Goal: Task Accomplishment & Management: Use online tool/utility

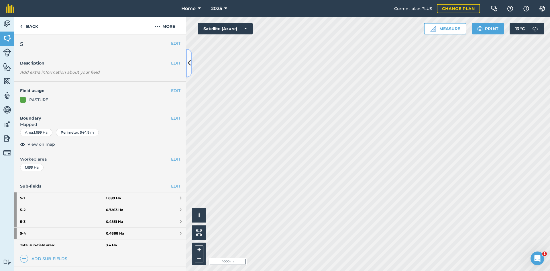
click at [190, 66] on icon at bounding box center [189, 63] width 3 height 10
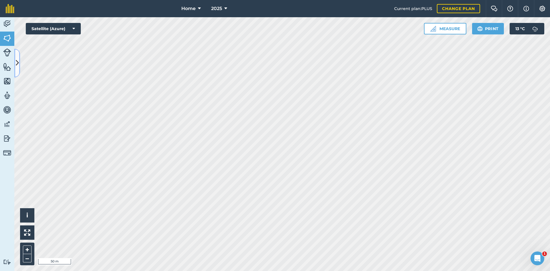
click at [18, 57] on button at bounding box center [17, 63] width 6 height 29
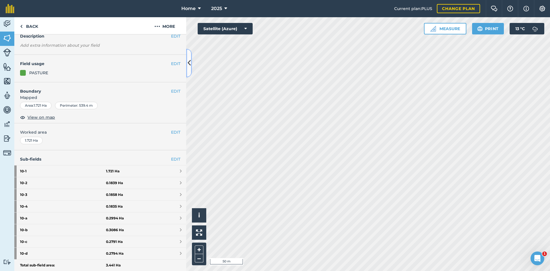
scroll to position [57, 0]
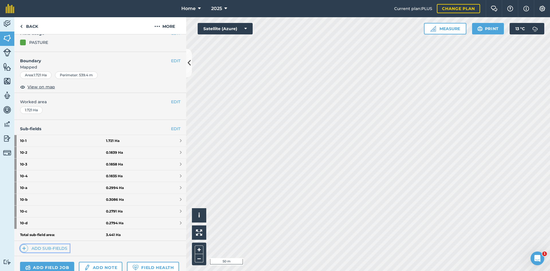
click at [54, 248] on link "Add sub-fields" at bounding box center [45, 248] width 50 height 8
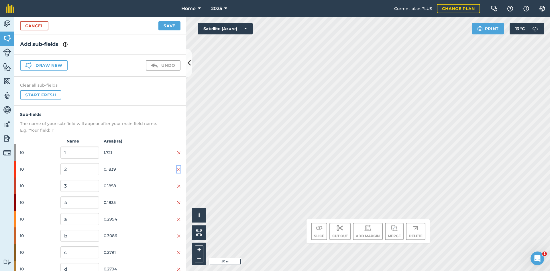
click at [177, 169] on img at bounding box center [178, 169] width 3 height 5
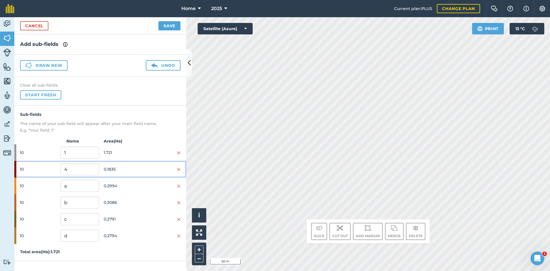
click at [173, 169] on div at bounding box center [161, 169] width 38 height 6
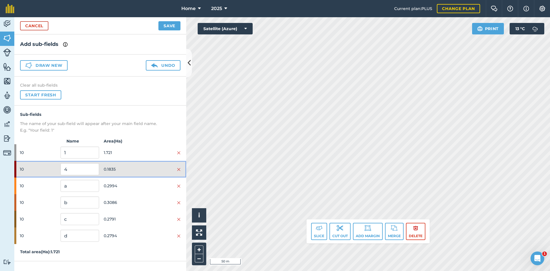
click at [173, 169] on div at bounding box center [161, 169] width 38 height 6
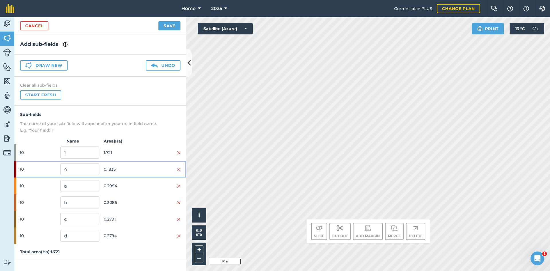
click at [176, 170] on div at bounding box center [161, 169] width 38 height 6
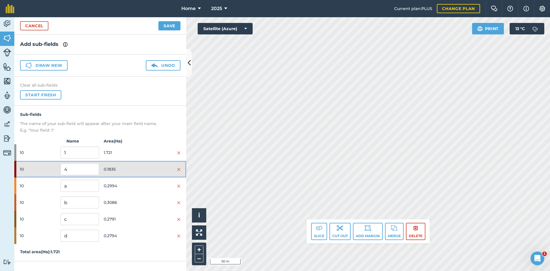
click at [177, 170] on div at bounding box center [161, 169] width 38 height 6
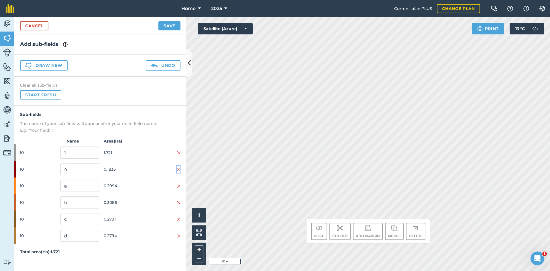
click at [179, 170] on img at bounding box center [178, 169] width 3 height 5
click at [179, 184] on img at bounding box center [178, 186] width 3 height 5
click at [179, 170] on img at bounding box center [178, 169] width 3 height 5
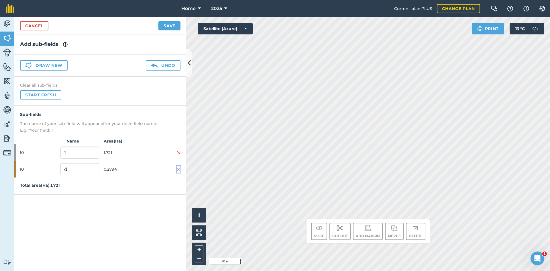
click at [179, 170] on img at bounding box center [178, 169] width 3 height 5
click at [46, 63] on button "Draw new" at bounding box center [44, 65] width 48 height 10
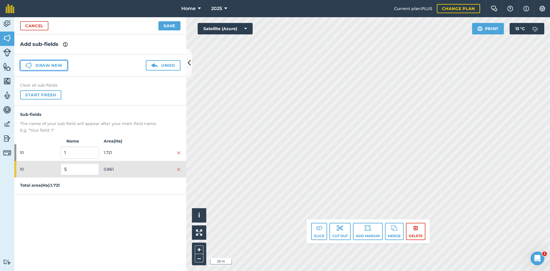
click at [54, 65] on button "Draw new" at bounding box center [44, 65] width 48 height 10
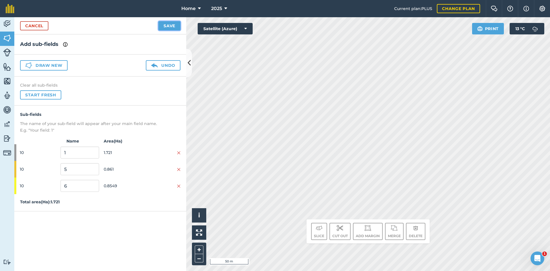
click at [167, 26] on button "Save" at bounding box center [169, 25] width 22 height 9
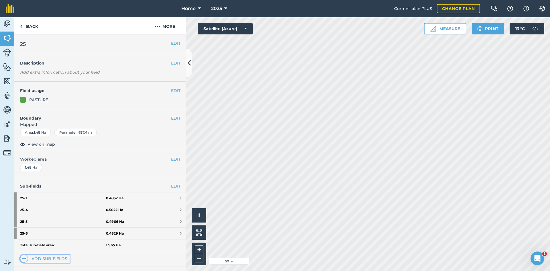
click at [44, 257] on link "Add sub-fields" at bounding box center [45, 258] width 50 height 8
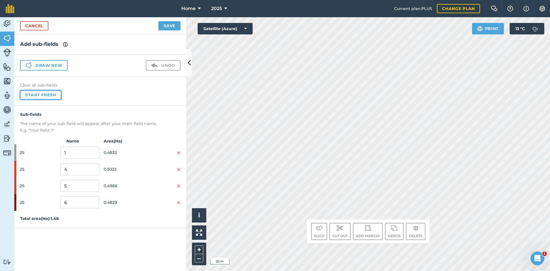
click at [40, 98] on button "Start fresh" at bounding box center [40, 94] width 41 height 9
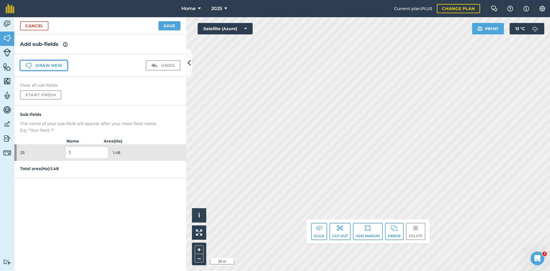
drag, startPoint x: 58, startPoint y: 65, endPoint x: 74, endPoint y: 70, distance: 16.1
click at [59, 66] on button "Draw new" at bounding box center [44, 65] width 48 height 10
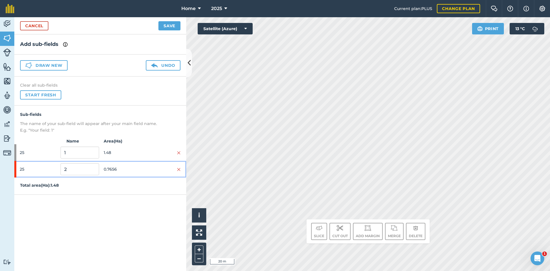
click at [126, 171] on span "0.7656" at bounding box center [123, 169] width 38 height 11
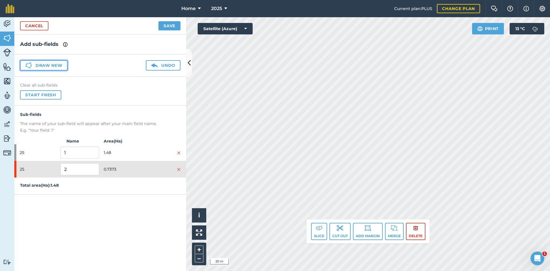
click at [52, 61] on button "Draw new" at bounding box center [44, 65] width 48 height 10
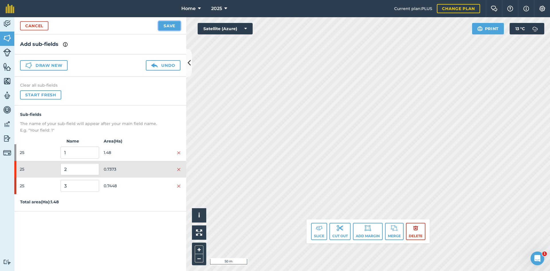
click at [168, 25] on button "Save" at bounding box center [169, 25] width 22 height 9
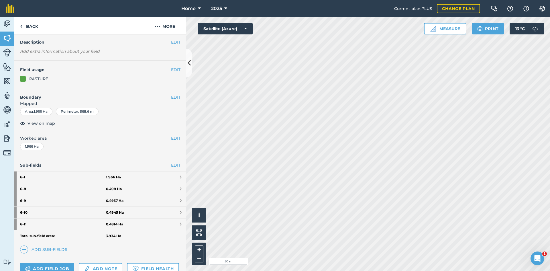
scroll to position [29, 0]
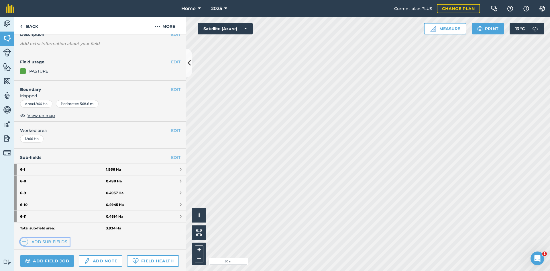
click at [47, 239] on link "Add sub-fields" at bounding box center [45, 241] width 50 height 8
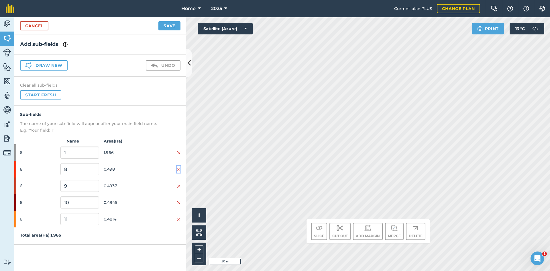
click at [179, 169] on img at bounding box center [178, 169] width 3 height 5
click at [179, 184] on img at bounding box center [178, 186] width 3 height 5
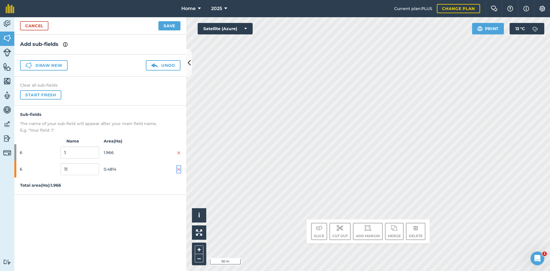
click at [179, 169] on img at bounding box center [178, 169] width 3 height 5
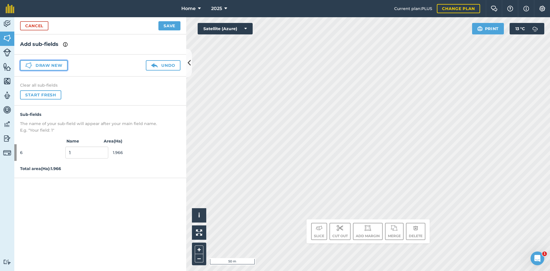
click at [54, 66] on button "Draw new" at bounding box center [44, 65] width 48 height 10
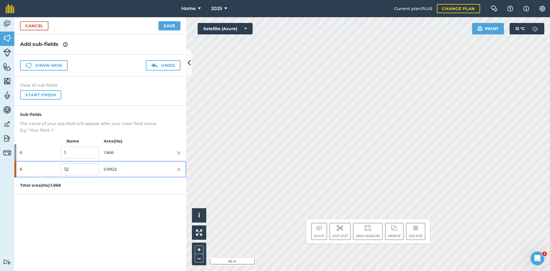
click at [135, 167] on span "0.9922" at bounding box center [123, 169] width 38 height 11
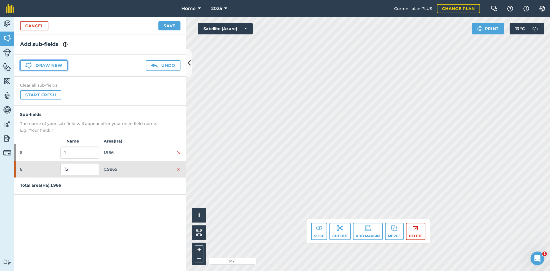
click at [48, 66] on button "Draw new" at bounding box center [44, 65] width 48 height 10
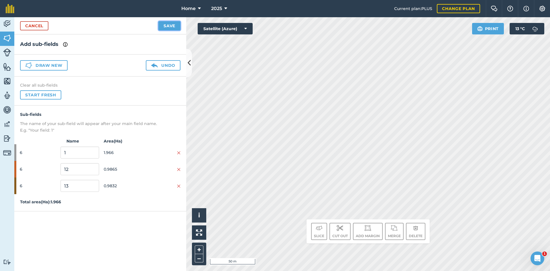
click at [175, 27] on button "Save" at bounding box center [169, 25] width 22 height 9
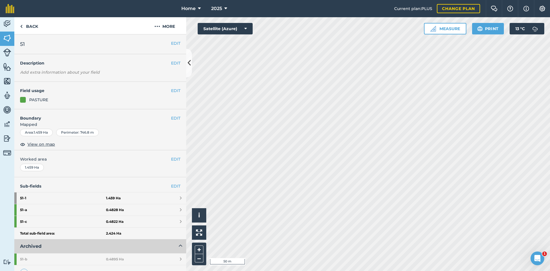
scroll to position [29, 0]
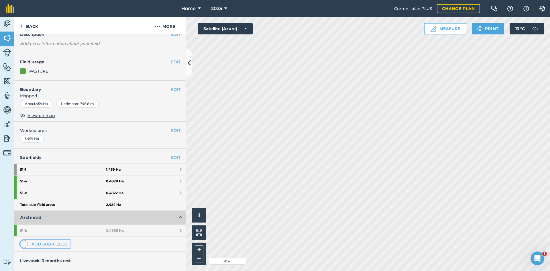
click at [42, 244] on link "Add sub-fields" at bounding box center [45, 244] width 50 height 8
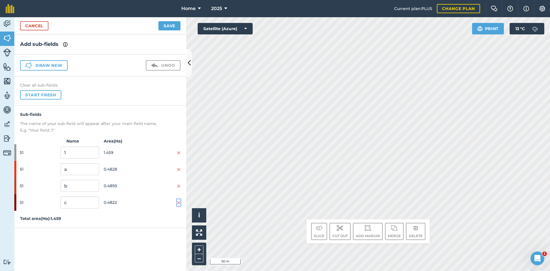
click at [178, 201] on img at bounding box center [178, 202] width 3 height 5
click at [179, 187] on img at bounding box center [178, 186] width 3 height 5
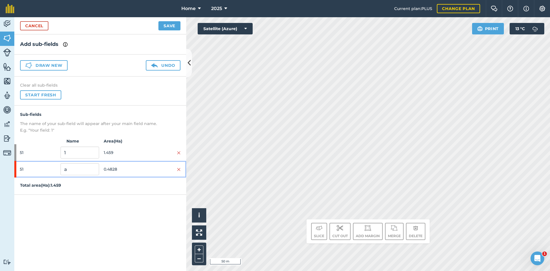
click at [175, 170] on div at bounding box center [161, 169] width 38 height 6
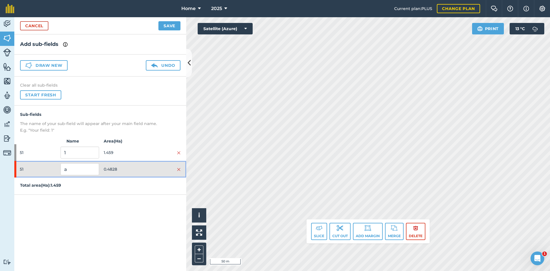
click at [176, 170] on div at bounding box center [161, 169] width 38 height 6
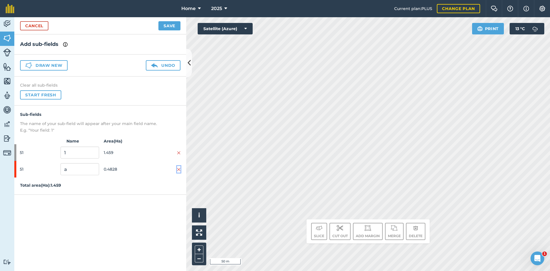
click at [178, 170] on img at bounding box center [178, 169] width 3 height 5
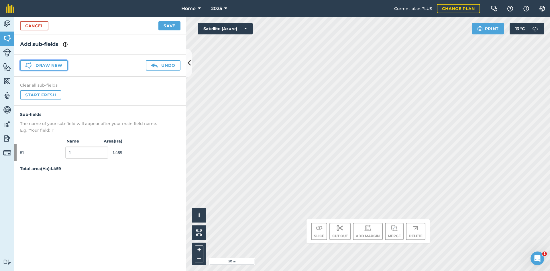
click at [39, 63] on button "Draw new" at bounding box center [44, 65] width 48 height 10
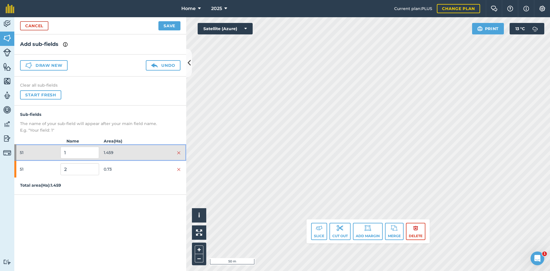
click at [134, 155] on span "1.459" at bounding box center [123, 152] width 38 height 11
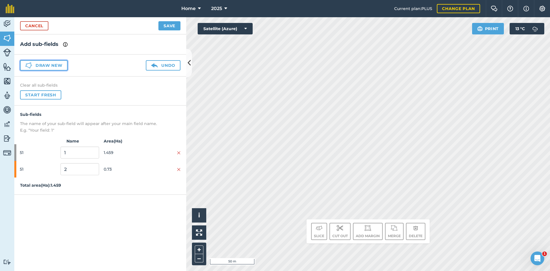
click at [53, 66] on button "Draw new" at bounding box center [44, 65] width 48 height 10
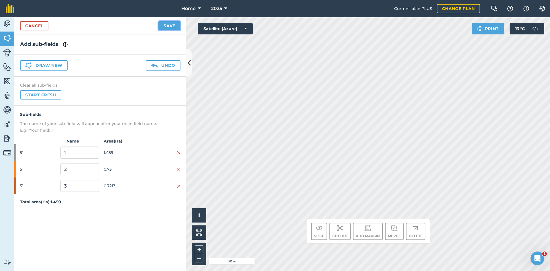
click at [164, 22] on button "Save" at bounding box center [169, 25] width 22 height 9
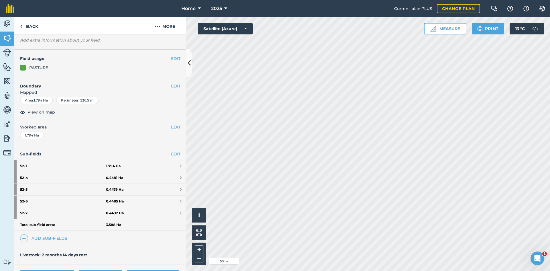
scroll to position [57, 0]
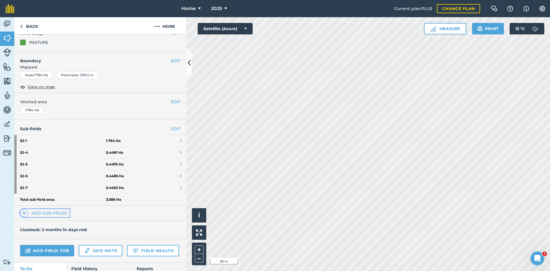
click at [60, 211] on link "Add sub-fields" at bounding box center [45, 213] width 50 height 8
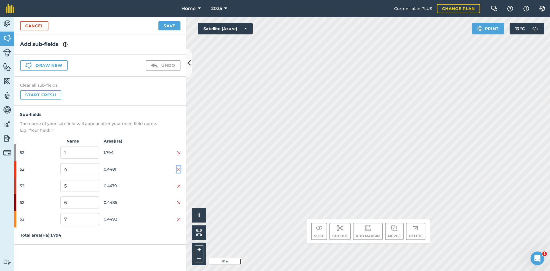
click at [178, 170] on img at bounding box center [178, 169] width 3 height 5
click at [178, 184] on img at bounding box center [178, 186] width 3 height 5
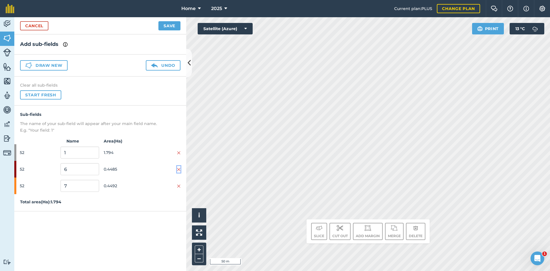
click at [178, 170] on img at bounding box center [178, 169] width 3 height 5
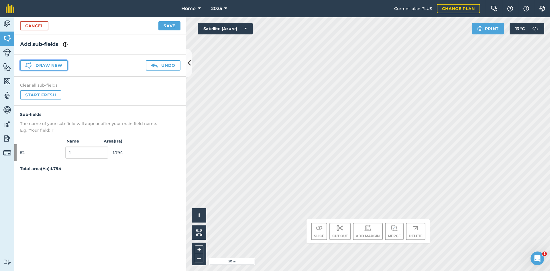
click at [42, 62] on button "Draw new" at bounding box center [44, 65] width 48 height 10
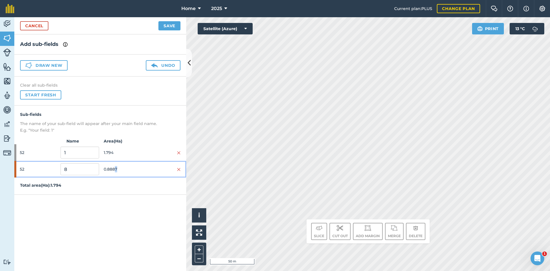
drag, startPoint x: 116, startPoint y: 170, endPoint x: 122, endPoint y: 171, distance: 5.6
click at [118, 170] on span "0.8887" at bounding box center [123, 169] width 38 height 11
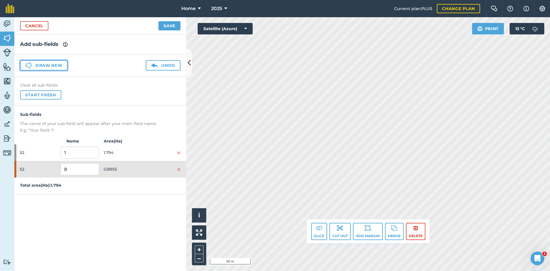
click at [64, 65] on button "Draw new" at bounding box center [44, 65] width 48 height 10
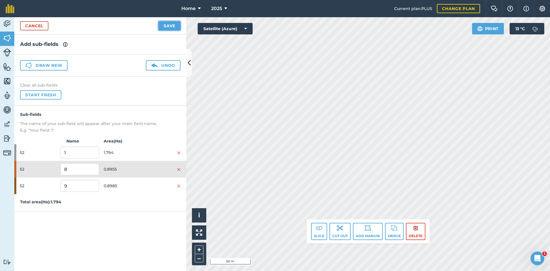
click at [174, 26] on button "Save" at bounding box center [169, 25] width 22 height 9
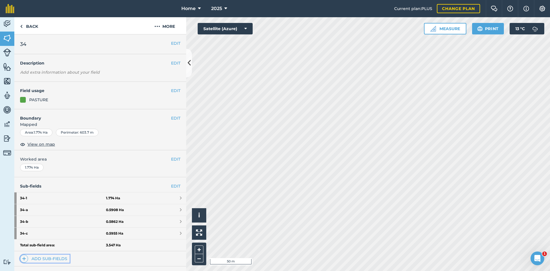
click at [42, 259] on link "Add sub-fields" at bounding box center [45, 258] width 50 height 8
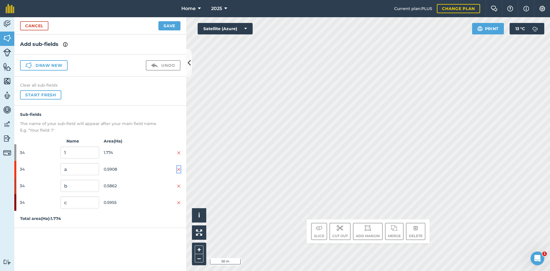
click at [178, 170] on img at bounding box center [178, 169] width 3 height 5
click at [178, 184] on img at bounding box center [178, 186] width 3 height 5
click at [178, 170] on img at bounding box center [178, 169] width 3 height 5
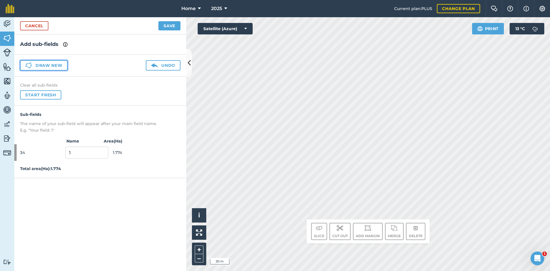
click at [38, 66] on button "Draw new" at bounding box center [44, 65] width 48 height 10
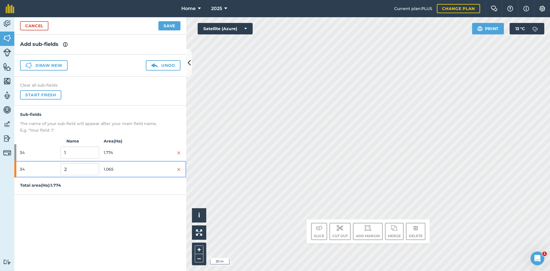
click at [139, 167] on span "1.065" at bounding box center [123, 169] width 38 height 11
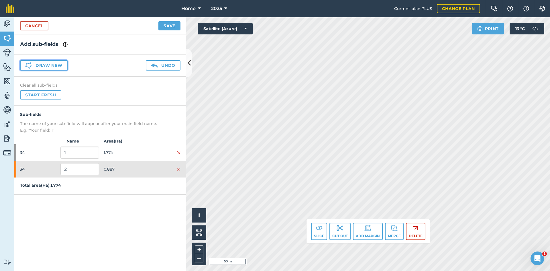
click at [57, 65] on button "Draw new" at bounding box center [44, 65] width 48 height 10
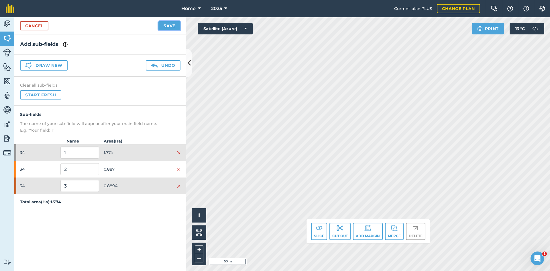
click at [167, 29] on button "Save" at bounding box center [169, 25] width 22 height 9
